Goal: Entertainment & Leisure: Consume media (video, audio)

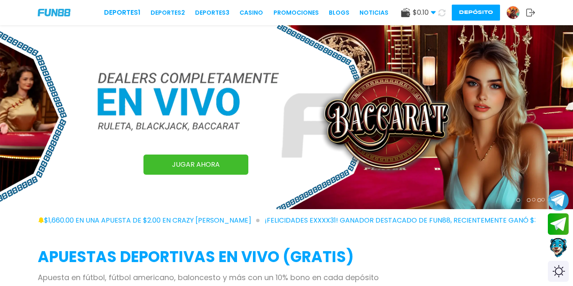
click at [515, 13] on img at bounding box center [513, 12] width 13 height 13
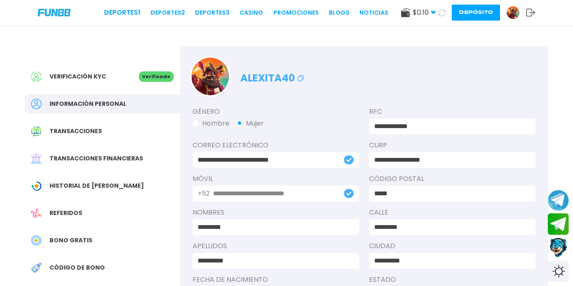
click at [61, 240] on span "Bono Gratis" at bounding box center [70, 240] width 43 height 9
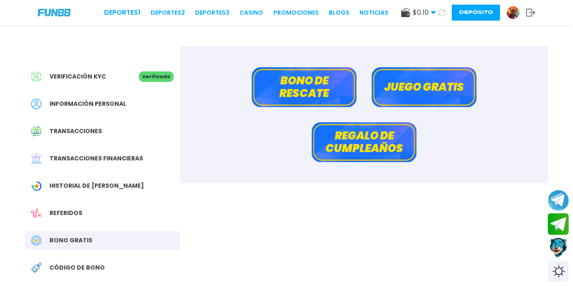
click at [314, 83] on button "Bono de rescate" at bounding box center [304, 87] width 105 height 40
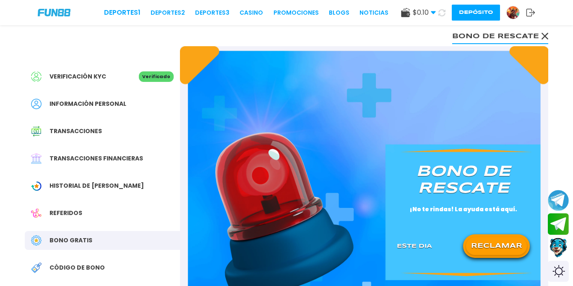
click at [502, 247] on button "RECLAMAR" at bounding box center [496, 246] width 61 height 18
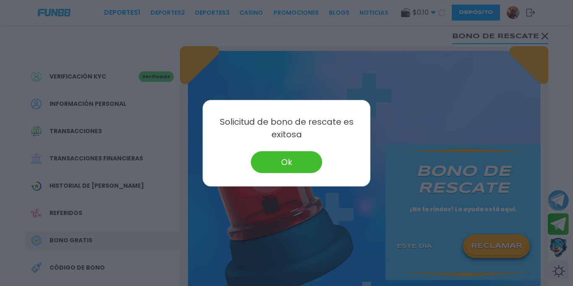
click at [301, 190] on div at bounding box center [286, 143] width 573 height 286
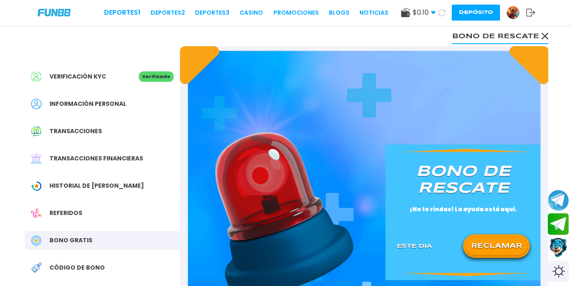
click at [548, 33] on div "Verificación KYC Verificado Información personal Transacciones Transacciones fi…" at bounding box center [286, 209] width 543 height 368
click at [546, 35] on icon at bounding box center [544, 36] width 7 height 7
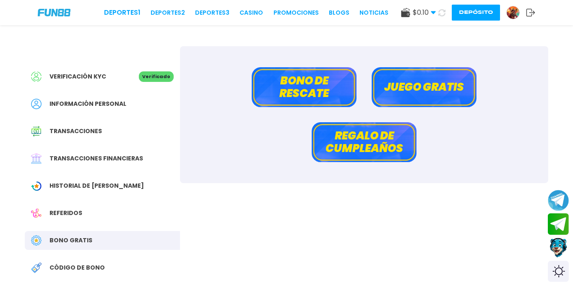
click at [441, 15] on icon at bounding box center [441, 12] width 7 height 7
click at [255, 10] on link "CASINO" at bounding box center [250, 12] width 23 height 9
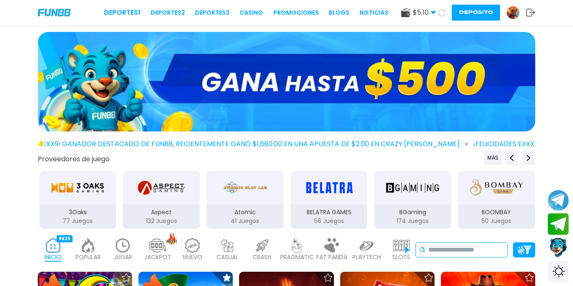
click at [453, 250] on input at bounding box center [466, 249] width 76 height 10
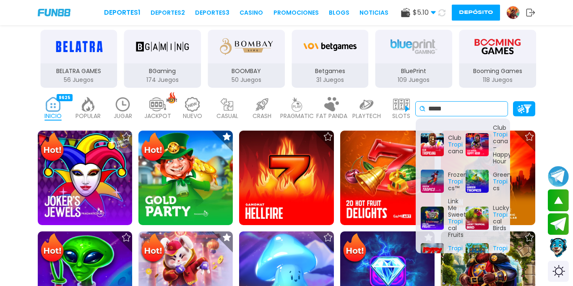
scroll to position [149, 0]
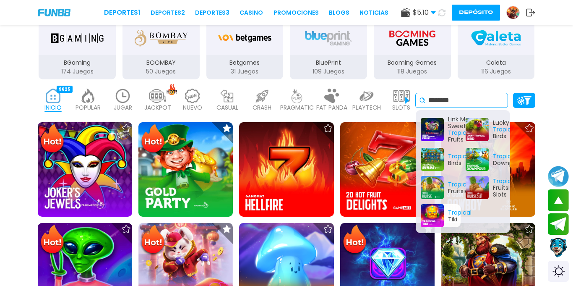
type input "********"
click at [428, 211] on div "Tropical Tiki" at bounding box center [441, 215] width 40 height 23
